Goal: Information Seeking & Learning: Learn about a topic

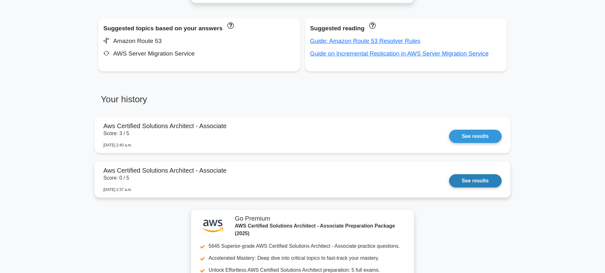
scroll to position [415, 0]
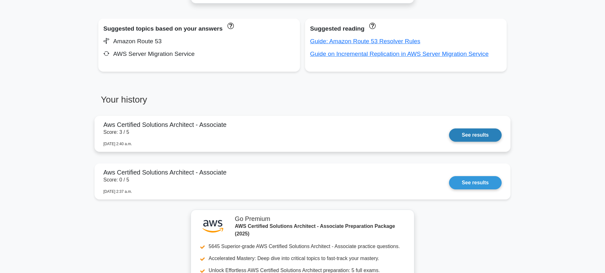
click at [471, 135] on link "See results" at bounding box center [475, 134] width 53 height 13
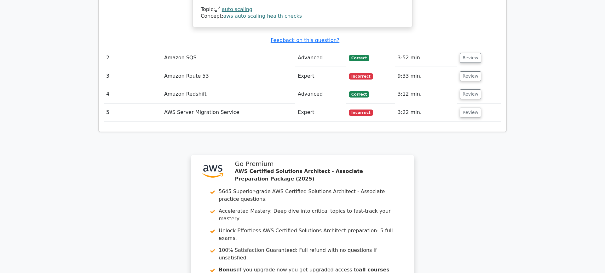
scroll to position [813, 0]
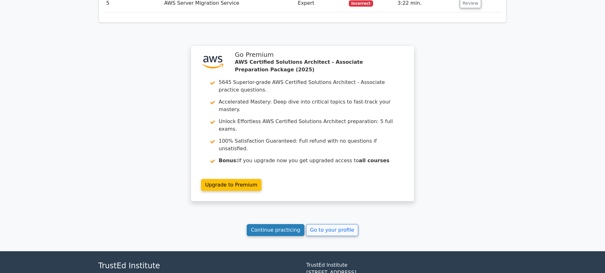
click at [273, 224] on link "Continue practicing" at bounding box center [276, 230] width 58 height 12
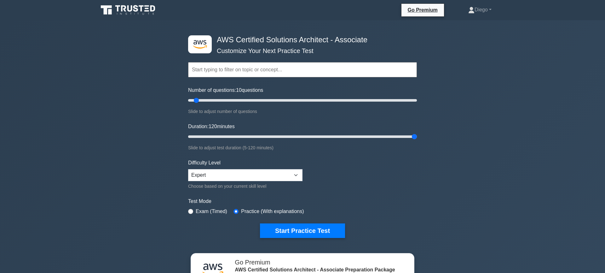
drag, startPoint x: 201, startPoint y: 137, endPoint x: 431, endPoint y: 113, distance: 231.6
type input "120"
click at [417, 133] on input "Duration: 120 minutes" at bounding box center [302, 137] width 229 height 8
drag, startPoint x: 197, startPoint y: 99, endPoint x: 193, endPoint y: 99, distance: 4.1
type input "5"
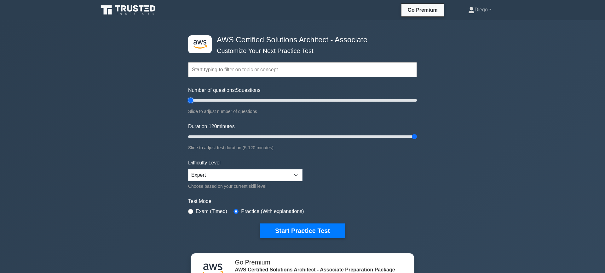
click at [193, 99] on input "Number of questions: 5 questions" at bounding box center [302, 100] width 229 height 8
click at [271, 180] on select "Beginner Intermediate Expert" at bounding box center [245, 175] width 114 height 12
click at [302, 226] on button "Start Practice Test" at bounding box center [302, 230] width 85 height 14
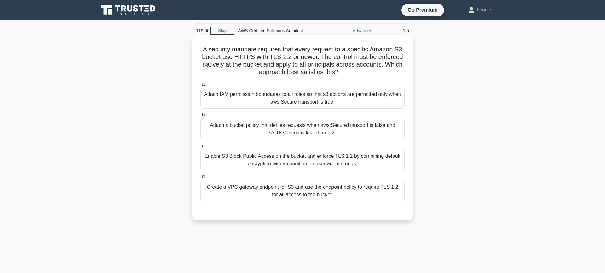
click at [299, 196] on div "Create a VPC gateway endpoint for S3 and use the endpoint policy to require TLS…" at bounding box center [302, 190] width 204 height 21
click at [200, 179] on input "d. Create a VPC gateway endpoint for S3 and use the endpoint policy to require …" at bounding box center [200, 177] width 0 height 4
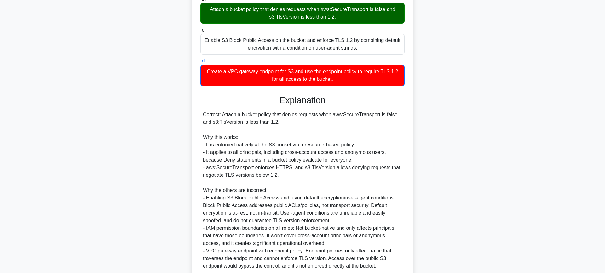
scroll to position [117, 0]
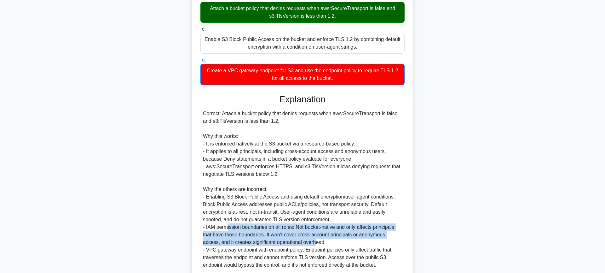
drag, startPoint x: 227, startPoint y: 227, endPoint x: 316, endPoint y: 240, distance: 90.5
click at [317, 242] on div "Correct: Attach a bucket policy that denies requests when aws:SecureTransport i…" at bounding box center [302, 189] width 199 height 159
click at [316, 240] on div "Correct: Attach a bucket policy that denies requests when aws:SecureTransport i…" at bounding box center [302, 189] width 199 height 159
drag, startPoint x: 300, startPoint y: 227, endPoint x: 299, endPoint y: 240, distance: 13.2
click at [299, 240] on div "Correct: Attach a bucket policy that denies requests when aws:SecureTransport i…" at bounding box center [302, 189] width 199 height 159
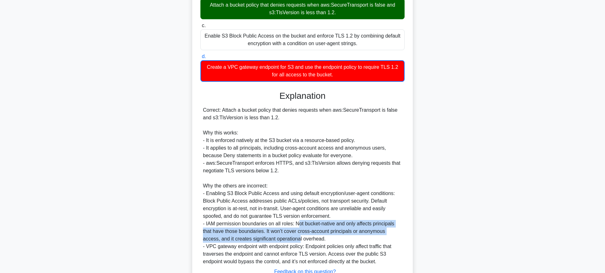
scroll to position [170, 0]
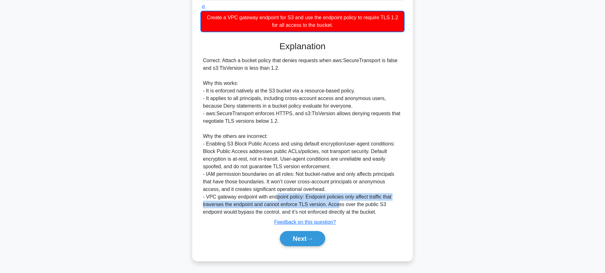
drag, startPoint x: 276, startPoint y: 194, endPoint x: 338, endPoint y: 200, distance: 62.4
click at [338, 200] on div "Correct: Attach a bucket policy that denies requests when aws:SecureTransport i…" at bounding box center [302, 136] width 199 height 159
click at [302, 241] on button "Next" at bounding box center [302, 238] width 45 height 15
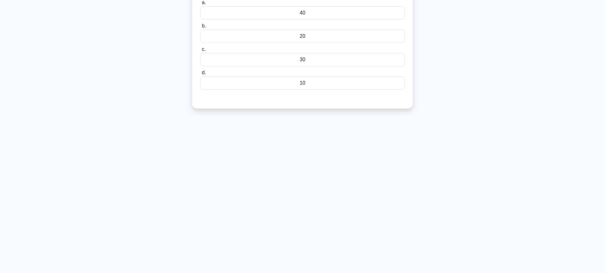
scroll to position [0, 0]
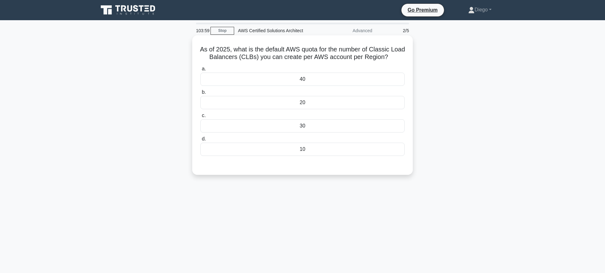
click at [247, 81] on div "40" at bounding box center [302, 78] width 204 height 13
click at [200, 71] on input "a. 40" at bounding box center [200, 69] width 0 height 4
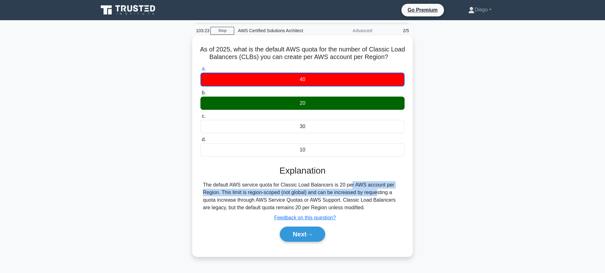
drag, startPoint x: 311, startPoint y: 186, endPoint x: 337, endPoint y: 195, distance: 27.2
click at [337, 195] on div "The default AWS service quota for Classic Load Balancers is 20 per AWS account …" at bounding box center [302, 196] width 199 height 30
click at [323, 238] on button "Next" at bounding box center [302, 233] width 45 height 15
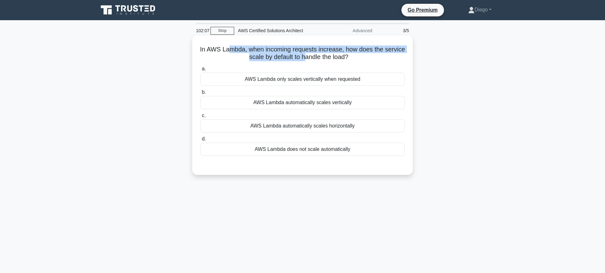
drag, startPoint x: 232, startPoint y: 53, endPoint x: 304, endPoint y: 55, distance: 71.6
click at [304, 55] on h5 "In AWS Lambda, when incoming requests increase, how does the service scale by d…" at bounding box center [302, 53] width 205 height 16
click at [328, 82] on div "AWS Lambda only scales vertically when requested" at bounding box center [302, 78] width 204 height 13
click at [200, 71] on input "a. AWS Lambda only scales vertically when requested" at bounding box center [200, 69] width 0 height 4
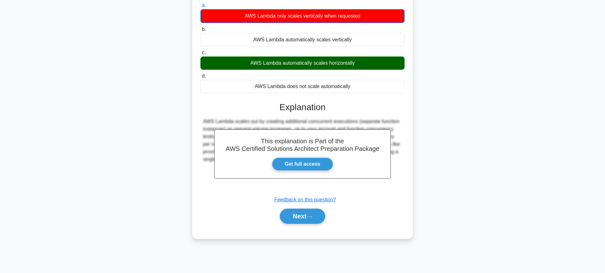
scroll to position [68, 0]
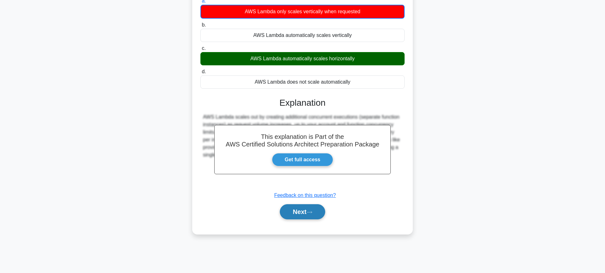
click at [309, 212] on icon at bounding box center [310, 211] width 6 height 3
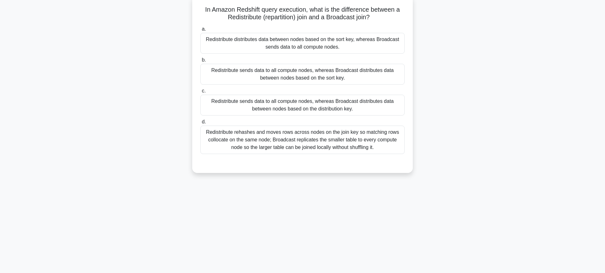
scroll to position [0, 0]
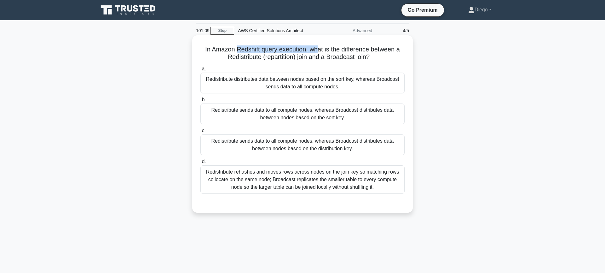
drag, startPoint x: 236, startPoint y: 49, endPoint x: 316, endPoint y: 53, distance: 79.5
click at [316, 53] on h5 "In Amazon Redshift query execution, what is the difference between a Redistribu…" at bounding box center [302, 53] width 205 height 16
drag, startPoint x: 248, startPoint y: 58, endPoint x: 354, endPoint y: 58, distance: 105.9
click at [354, 58] on h5 "In Amazon Redshift query execution, what is the difference between a Redistribu…" at bounding box center [302, 53] width 205 height 16
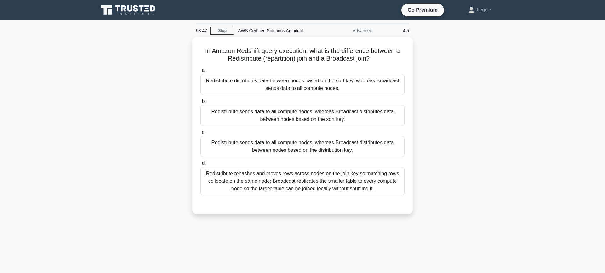
click at [476, 145] on div "In Amazon Redshift query execution, what is the difference between a Redistribu…" at bounding box center [303, 129] width 416 height 185
click at [348, 85] on div "Redistribute distributes data between nodes based on the sort key, whereas Broa…" at bounding box center [302, 82] width 204 height 21
click at [200, 71] on input "a. Redistribute distributes data between nodes based on the sort key, whereas B…" at bounding box center [200, 69] width 0 height 4
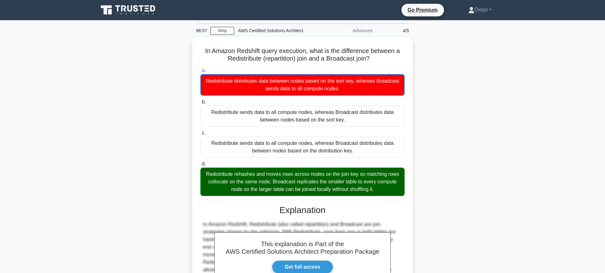
scroll to position [79, 0]
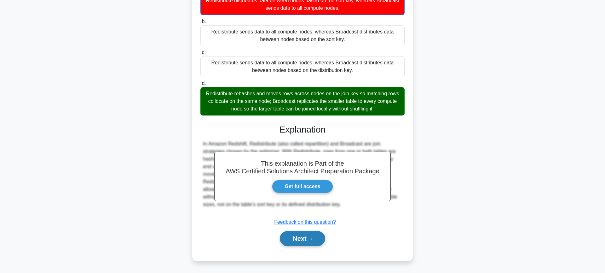
click at [302, 236] on button "Next" at bounding box center [302, 238] width 45 height 15
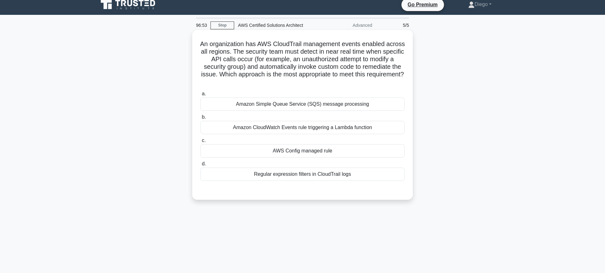
scroll to position [0, 0]
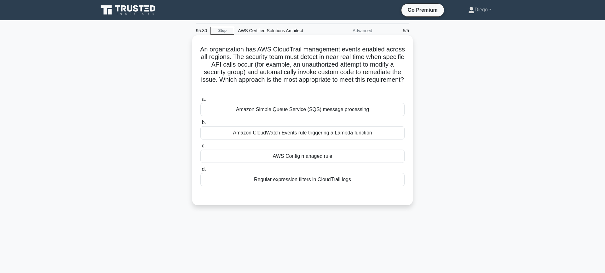
click at [316, 135] on div "Amazon CloudWatch Events rule triggering a Lambda function" at bounding box center [302, 132] width 204 height 13
click at [200, 124] on input "b. Amazon CloudWatch Events rule triggering a Lambda function" at bounding box center [200, 122] width 0 height 4
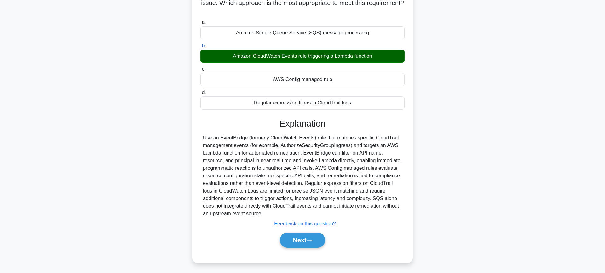
scroll to position [78, 0]
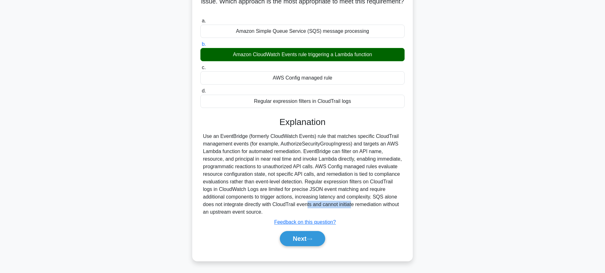
drag, startPoint x: 249, startPoint y: 206, endPoint x: 294, endPoint y: 206, distance: 45.1
click at [294, 206] on div "Use an EventBridge (formerly CloudWatch Events) rule that matches specific Clou…" at bounding box center [302, 173] width 199 height 83
click at [299, 234] on button "Next" at bounding box center [302, 238] width 45 height 15
